Goal: Transaction & Acquisition: Purchase product/service

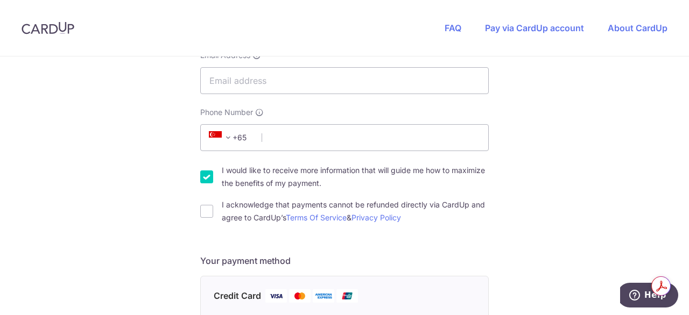
scroll to position [215, 0]
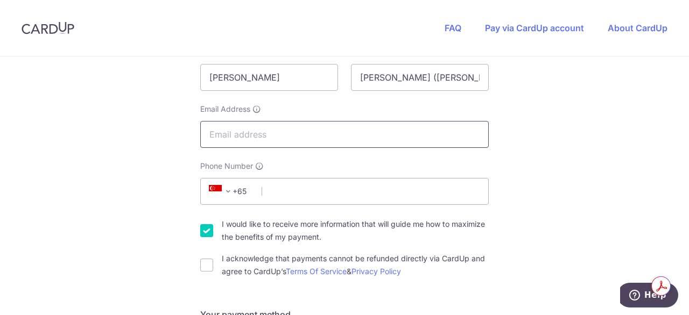
click at [264, 132] on input "Email Address" at bounding box center [344, 134] width 288 height 27
type input "[EMAIL_ADDRESS][DOMAIN_NAME]"
click at [263, 190] on input "Phone Number" at bounding box center [344, 191] width 288 height 27
type input "96815138"
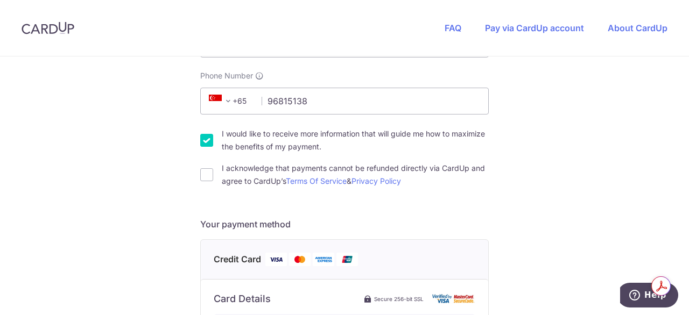
scroll to position [323, 0]
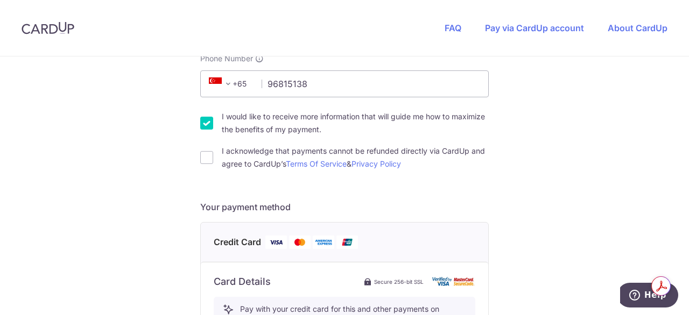
click at [202, 124] on input "I would like to receive more information that will guide me how to maximize the…" at bounding box center [206, 123] width 13 height 13
checkbox input "false"
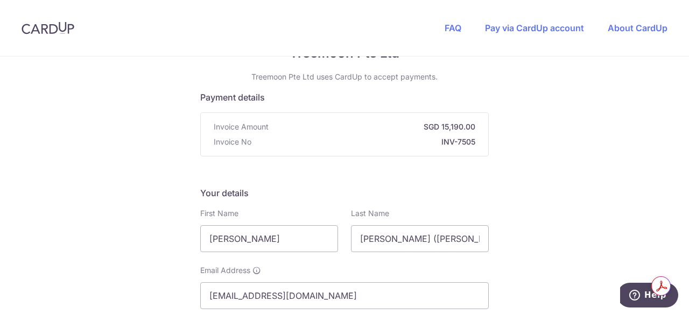
scroll to position [0, 0]
